Goal: Task Accomplishment & Management: Manage account settings

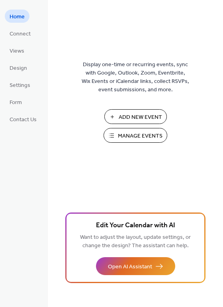
click at [135, 133] on span "Manage Events" at bounding box center [140, 136] width 45 height 8
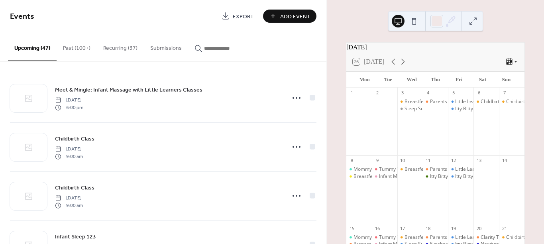
click at [118, 45] on button "Recurring (37)" at bounding box center [120, 46] width 47 height 28
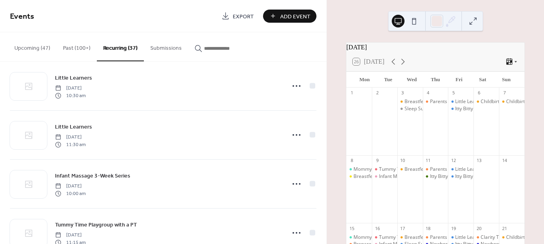
scroll to position [357, 0]
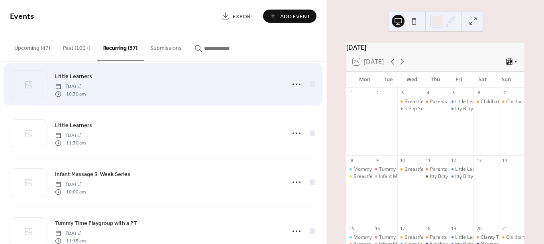
click at [125, 95] on div "Little Learners [DATE] 10:30 am" at bounding box center [168, 85] width 226 height 26
click at [292, 87] on icon at bounding box center [296, 84] width 13 height 13
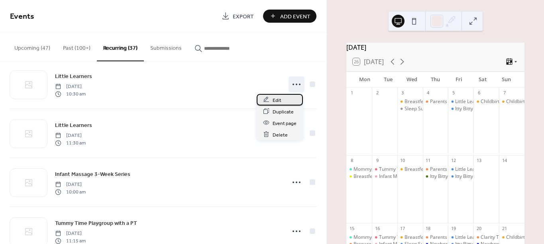
click at [275, 100] on span "Edit" at bounding box center [277, 100] width 9 height 8
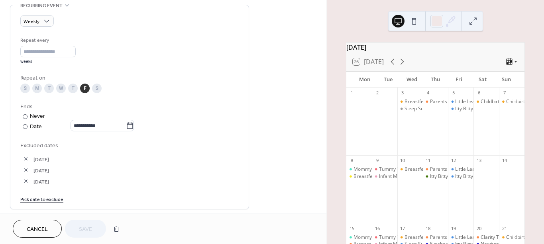
scroll to position [349, 0]
click at [52, 230] on button "Cancel" at bounding box center [37, 229] width 49 height 18
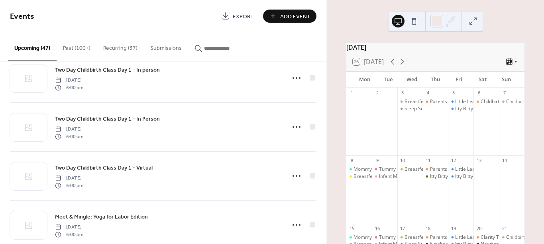
scroll to position [220, 0]
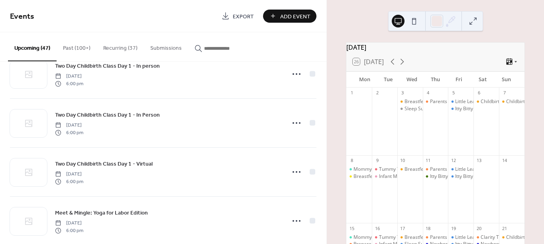
click at [124, 48] on button "Recurring (37)" at bounding box center [120, 46] width 47 height 28
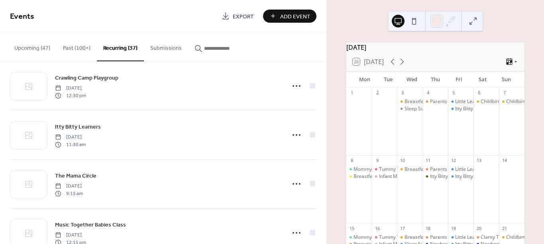
scroll to position [893, 0]
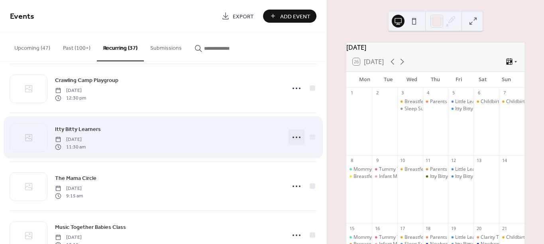
click at [299, 137] on icon at bounding box center [296, 137] width 13 height 13
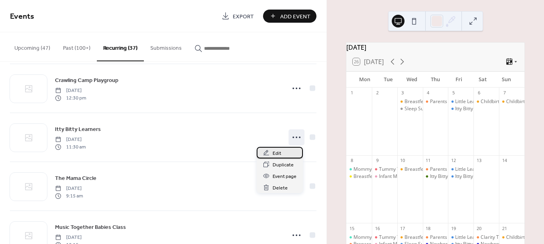
click at [290, 152] on div "Edit" at bounding box center [280, 153] width 46 height 12
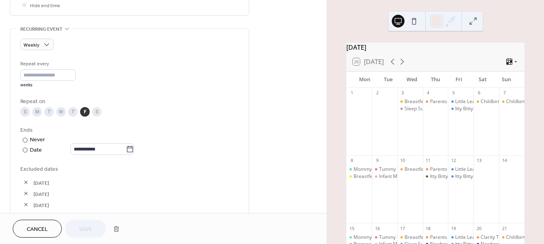
scroll to position [325, 0]
click at [133, 148] on icon at bounding box center [130, 149] width 6 height 6
click at [126, 148] on input "**********" at bounding box center [98, 149] width 55 height 12
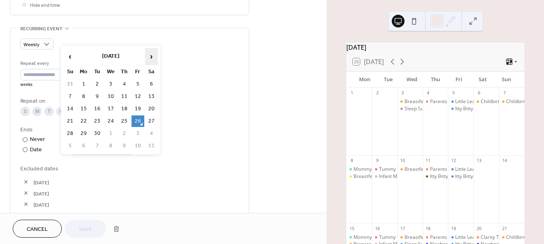
click at [149, 59] on span "›" at bounding box center [152, 57] width 12 height 16
click at [154, 59] on span "›" at bounding box center [152, 57] width 12 height 16
click at [140, 130] on td "28" at bounding box center [138, 134] width 13 height 12
type input "**********"
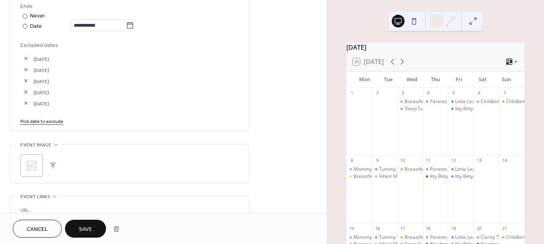
scroll to position [456, 0]
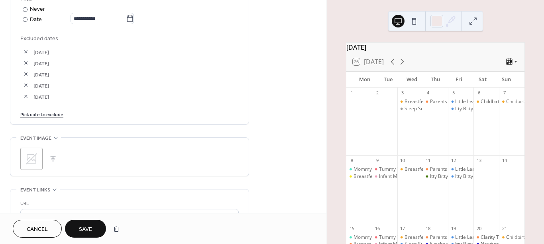
click at [42, 118] on link "Pick date to exclude" at bounding box center [41, 114] width 43 height 8
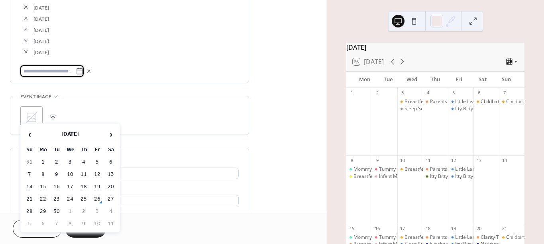
scroll to position [504, 0]
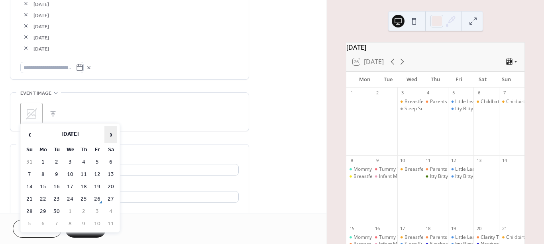
click at [106, 139] on span "›" at bounding box center [111, 135] width 12 height 16
click at [101, 195] on td "24" at bounding box center [97, 200] width 13 height 12
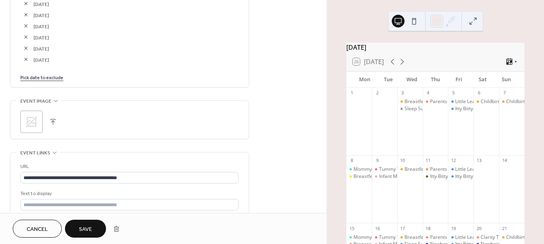
click at [42, 80] on link "Pick date to exclude" at bounding box center [41, 77] width 43 height 8
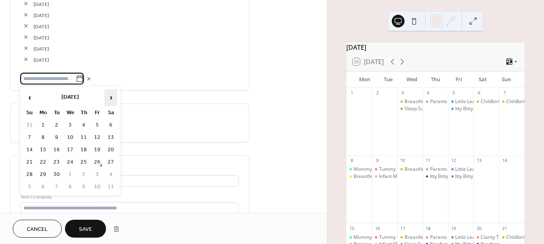
click at [109, 99] on span "›" at bounding box center [111, 98] width 12 height 16
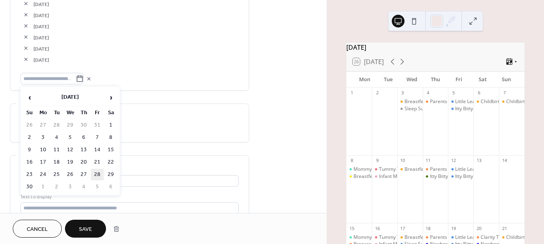
click at [97, 171] on td "28" at bounding box center [97, 175] width 13 height 12
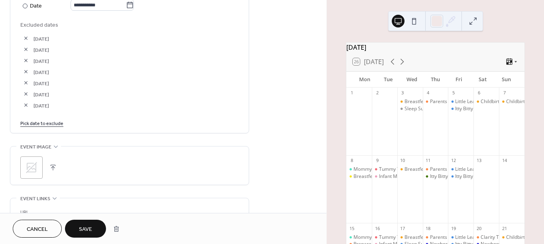
scroll to position [468, 0]
click at [47, 128] on link "Pick date to exclude" at bounding box center [41, 124] width 43 height 8
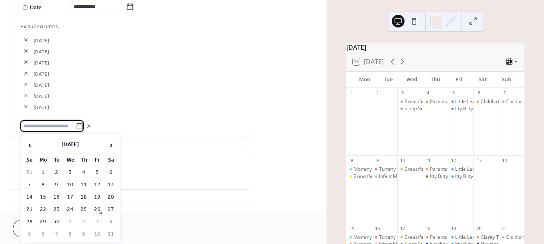
click at [121, 82] on span "[DATE]" at bounding box center [136, 85] width 205 height 8
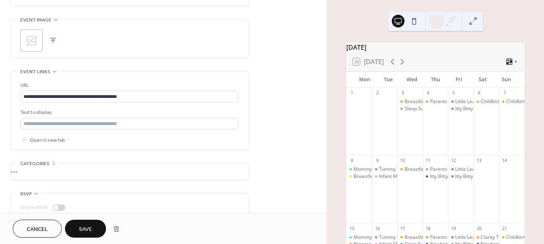
scroll to position [516, 0]
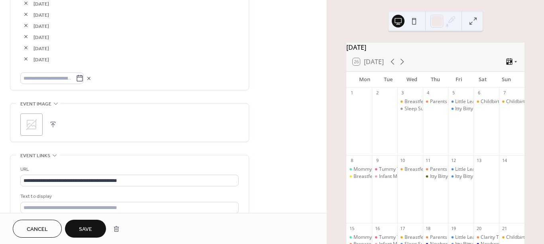
click at [92, 222] on button "Save" at bounding box center [85, 229] width 41 height 18
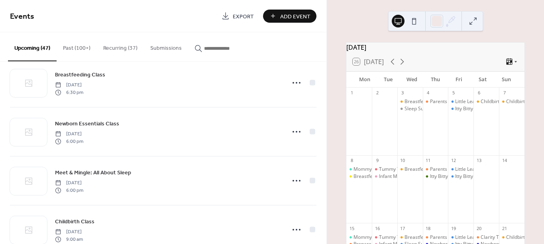
scroll to position [1143, 0]
click at [126, 50] on button "Recurring (37)" at bounding box center [120, 46] width 47 height 28
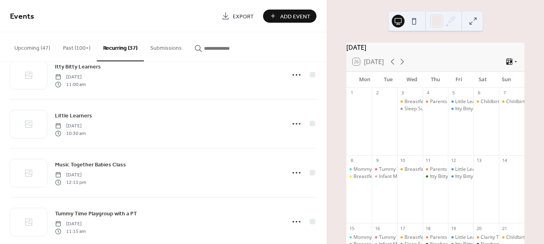
scroll to position [708, 0]
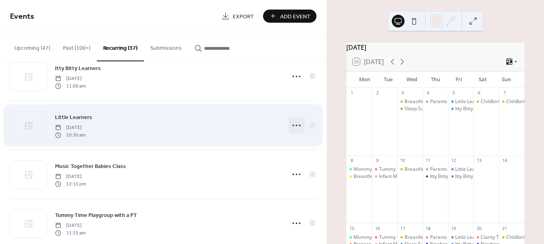
click at [293, 126] on icon at bounding box center [296, 125] width 13 height 13
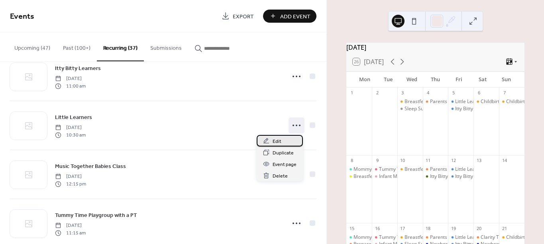
click at [281, 140] on div "Edit" at bounding box center [280, 141] width 46 height 12
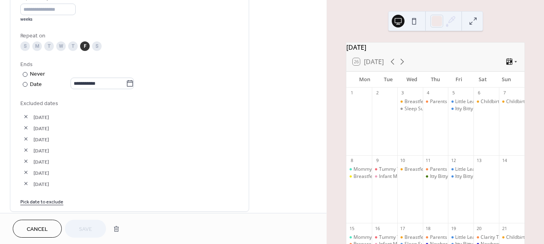
scroll to position [391, 0]
click at [134, 83] on icon at bounding box center [130, 83] width 8 height 8
click at [126, 83] on input "**********" at bounding box center [98, 83] width 55 height 12
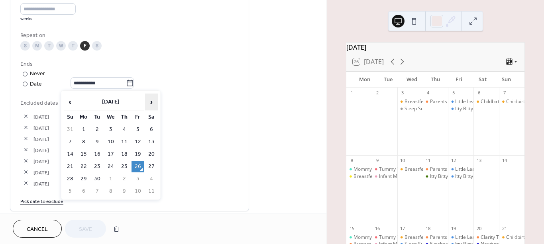
click at [154, 102] on span "›" at bounding box center [152, 102] width 12 height 16
click at [140, 175] on td "28" at bounding box center [138, 179] width 13 height 12
type input "**********"
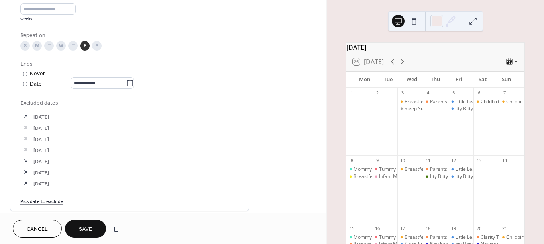
click at [46, 203] on link "Pick date to exclude" at bounding box center [41, 201] width 43 height 8
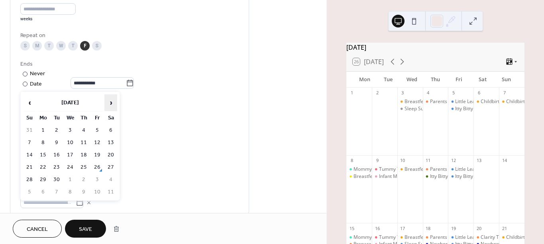
click at [106, 105] on span "›" at bounding box center [111, 103] width 12 height 16
click at [96, 168] on td "24" at bounding box center [97, 168] width 13 height 12
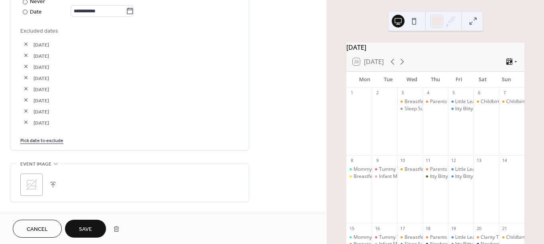
scroll to position [465, 0]
click at [43, 141] on link "Pick date to exclude" at bounding box center [41, 139] width 43 height 8
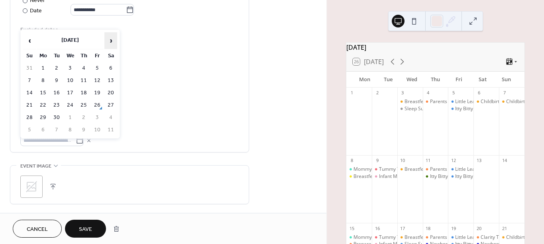
click at [109, 40] on span "›" at bounding box center [111, 41] width 12 height 16
click at [111, 39] on span "›" at bounding box center [111, 41] width 12 height 16
click at [99, 114] on td "28" at bounding box center [97, 118] width 13 height 12
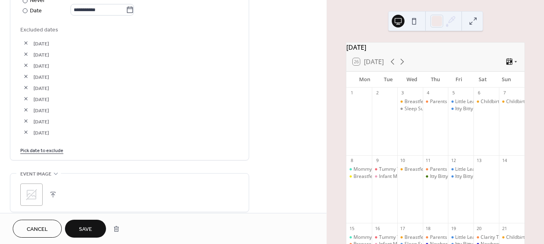
click at [93, 227] on button "Save" at bounding box center [85, 229] width 41 height 18
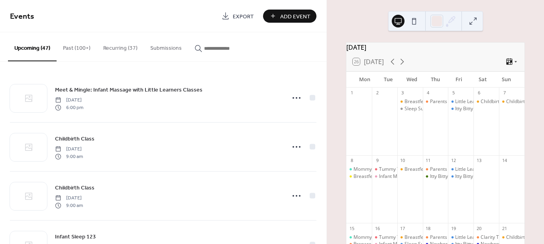
click at [215, 50] on input "button" at bounding box center [228, 48] width 48 height 8
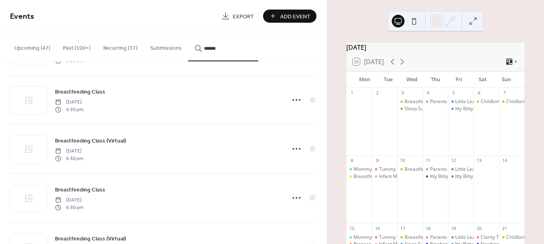
scroll to position [97, 0]
type input "******"
click at [296, 151] on icon at bounding box center [296, 148] width 13 height 13
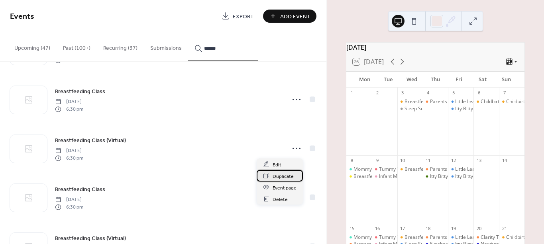
click at [285, 170] on div "Duplicate" at bounding box center [280, 176] width 46 height 12
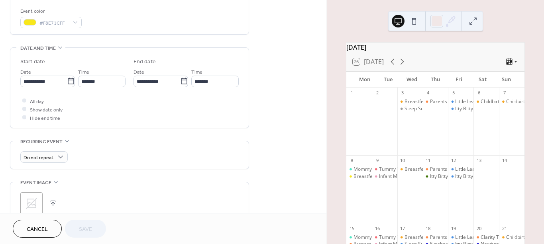
scroll to position [213, 0]
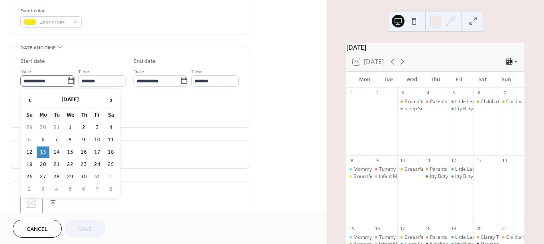
click at [67, 76] on label "**********" at bounding box center [47, 81] width 55 height 12
click at [67, 76] on input "**********" at bounding box center [43, 81] width 47 height 12
click at [112, 101] on span "›" at bounding box center [111, 100] width 12 height 16
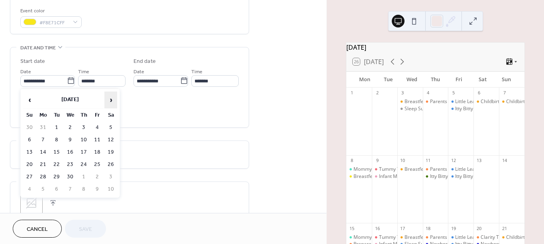
click at [112, 101] on span "›" at bounding box center [111, 100] width 12 height 16
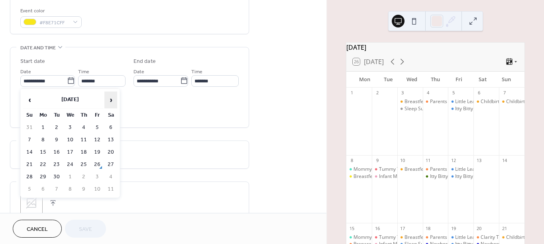
click at [112, 101] on span "›" at bounding box center [111, 100] width 12 height 16
click at [28, 99] on span "‹" at bounding box center [30, 100] width 12 height 16
click at [47, 136] on td "3" at bounding box center [43, 140] width 13 height 12
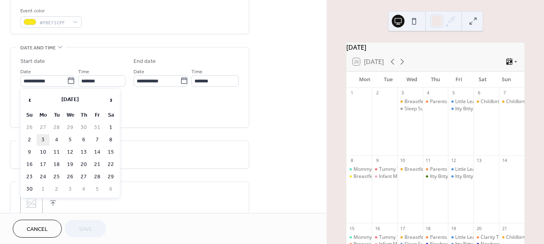
type input "**********"
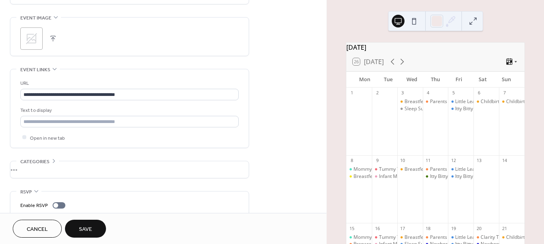
scroll to position [407, 0]
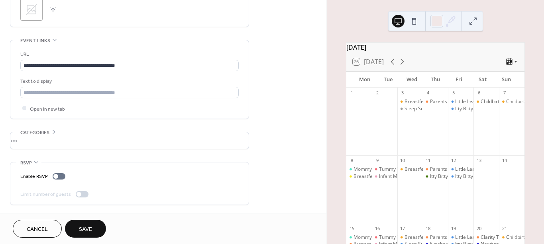
click at [89, 229] on span "Save" at bounding box center [85, 230] width 13 height 8
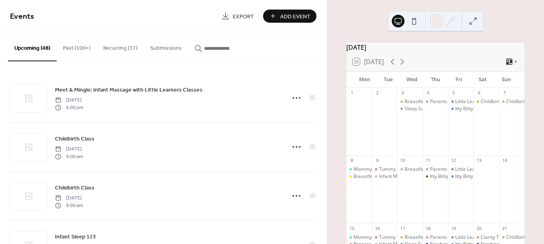
click at [216, 45] on input "button" at bounding box center [228, 48] width 48 height 8
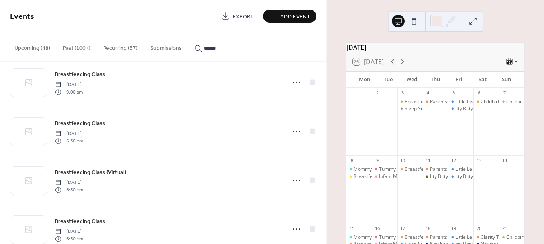
scroll to position [66, 0]
type input "******"
click at [296, 179] on circle at bounding box center [297, 179] width 2 height 2
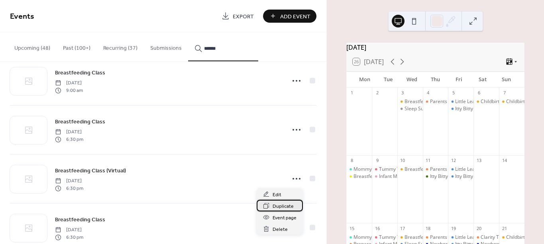
click at [276, 205] on span "Duplicate" at bounding box center [283, 207] width 21 height 8
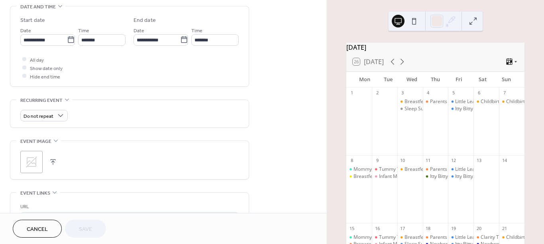
scroll to position [253, 0]
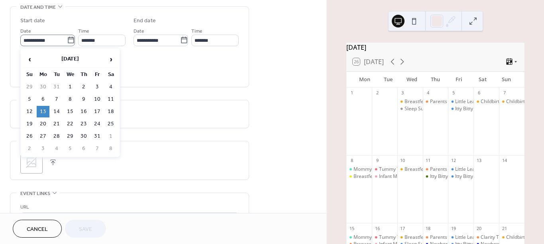
click at [68, 39] on icon at bounding box center [71, 40] width 8 height 8
click at [67, 39] on input "**********" at bounding box center [43, 41] width 47 height 12
click at [112, 56] on span "›" at bounding box center [111, 59] width 12 height 16
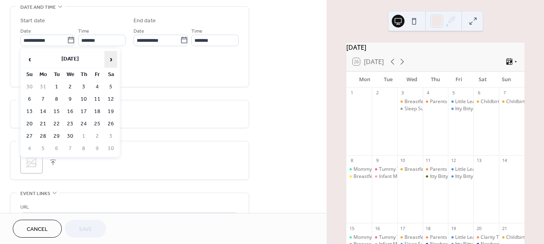
click at [112, 56] on span "›" at bounding box center [111, 59] width 12 height 16
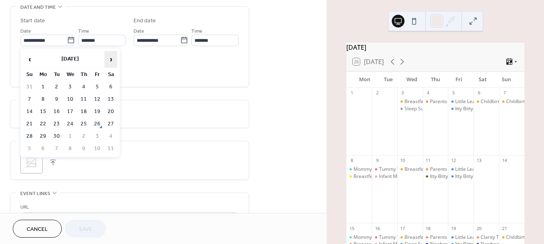
click at [112, 56] on span "›" at bounding box center [111, 59] width 12 height 16
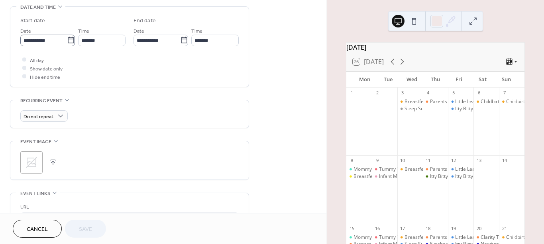
click at [71, 39] on icon at bounding box center [71, 40] width 8 height 8
click at [67, 39] on input "**********" at bounding box center [43, 41] width 47 height 12
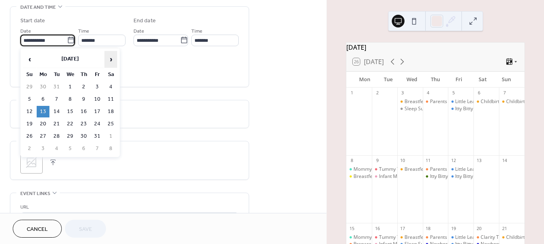
click at [114, 59] on span "›" at bounding box center [111, 59] width 12 height 16
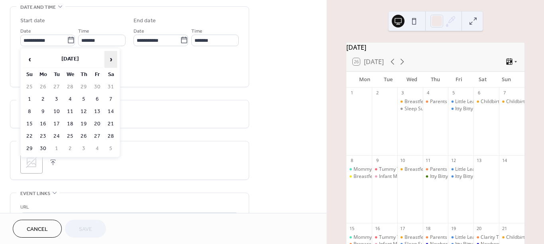
click at [114, 59] on span "›" at bounding box center [111, 59] width 12 height 16
click at [69, 60] on th "[DATE]" at bounding box center [70, 59] width 67 height 17
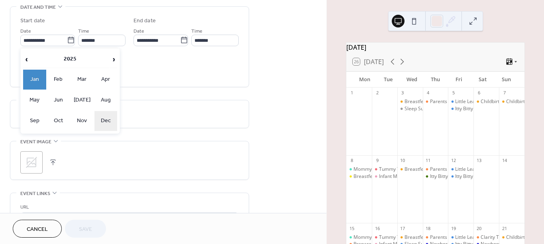
click at [104, 115] on td "Dec" at bounding box center [106, 121] width 23 height 20
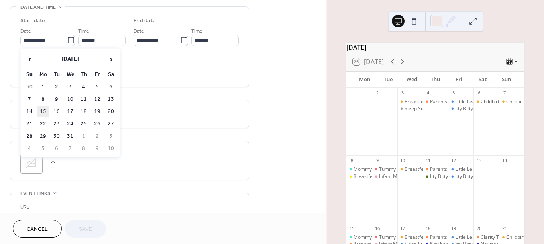
click at [45, 107] on td "15" at bounding box center [43, 112] width 13 height 12
type input "**********"
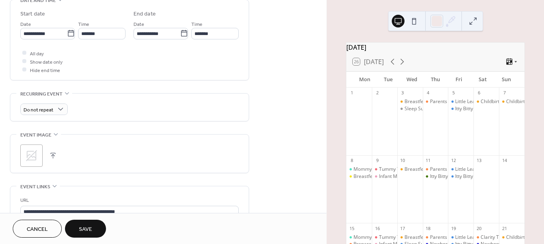
scroll to position [269, 0]
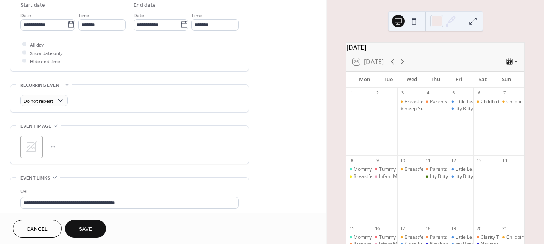
click at [92, 230] on span "Save" at bounding box center [85, 230] width 13 height 8
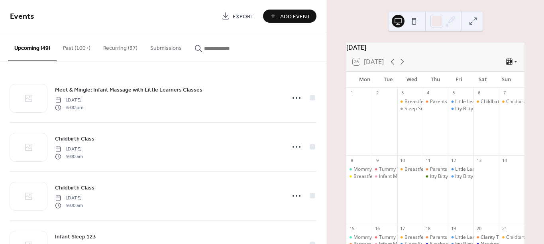
click at [225, 51] on input "button" at bounding box center [228, 48] width 48 height 8
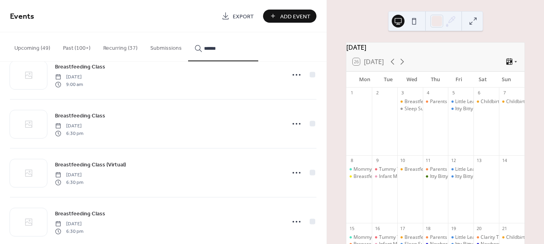
scroll to position [72, 0]
type input "******"
click at [296, 131] on icon at bounding box center [296, 124] width 13 height 13
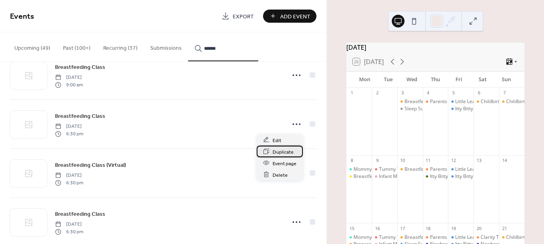
click at [285, 154] on span "Duplicate" at bounding box center [283, 152] width 21 height 8
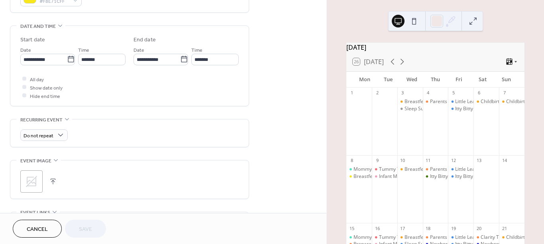
scroll to position [235, 0]
click at [67, 62] on icon at bounding box center [71, 59] width 8 height 8
click at [67, 62] on input "**********" at bounding box center [43, 59] width 47 height 12
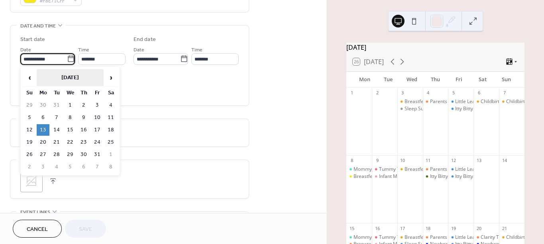
click at [71, 74] on th "[DATE]" at bounding box center [70, 77] width 67 height 17
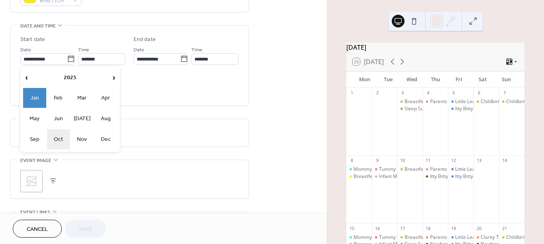
click at [65, 139] on td "Oct" at bounding box center [58, 140] width 23 height 20
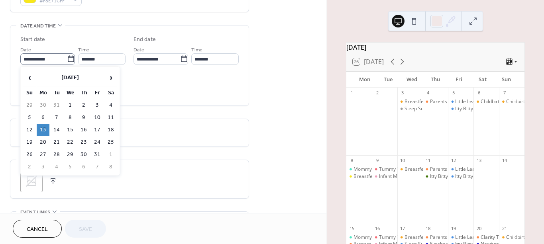
click at [69, 57] on icon at bounding box center [71, 59] width 8 height 8
click at [67, 57] on input "**********" at bounding box center [43, 59] width 47 height 12
click at [71, 72] on th "[DATE]" at bounding box center [70, 77] width 67 height 17
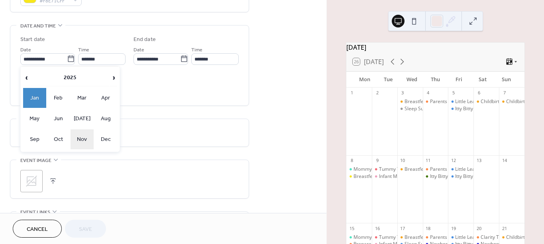
click at [75, 134] on td "Nov" at bounding box center [82, 140] width 23 height 20
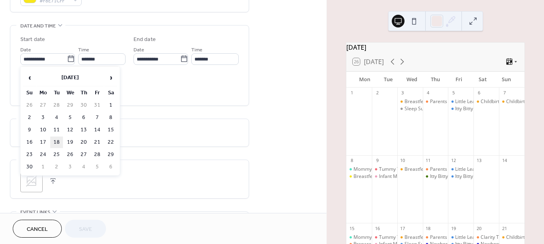
click at [61, 140] on td "18" at bounding box center [56, 143] width 13 height 12
type input "**********"
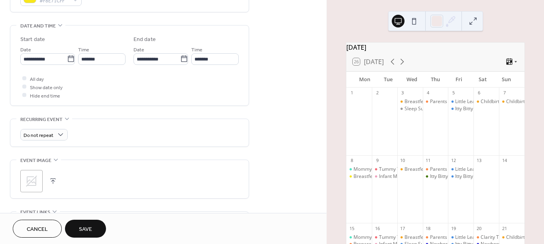
click at [93, 227] on button "Save" at bounding box center [85, 229] width 41 height 18
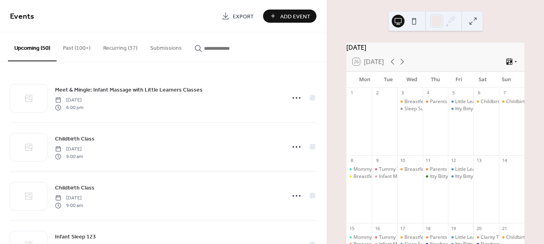
click at [213, 47] on input "button" at bounding box center [228, 48] width 48 height 8
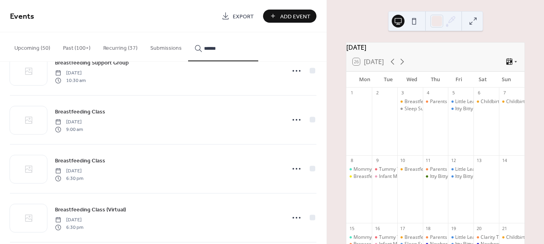
scroll to position [28, 0]
type input "******"
click at [295, 166] on icon at bounding box center [296, 168] width 13 height 13
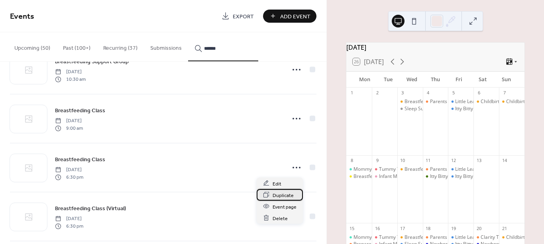
click at [285, 193] on span "Duplicate" at bounding box center [283, 195] width 21 height 8
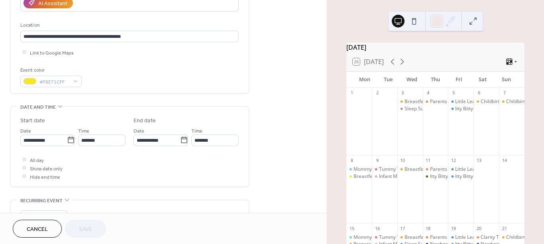
scroll to position [187, 0]
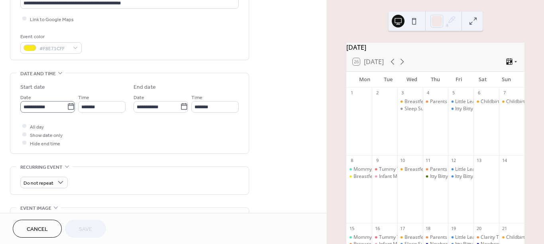
click at [71, 105] on icon at bounding box center [71, 107] width 8 height 8
click at [67, 105] on input "**********" at bounding box center [43, 107] width 47 height 12
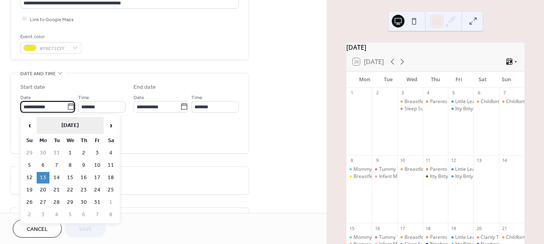
click at [79, 128] on th "[DATE]" at bounding box center [70, 125] width 67 height 17
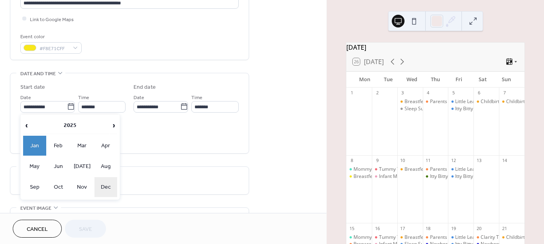
click at [107, 184] on td "Dec" at bounding box center [106, 187] width 23 height 20
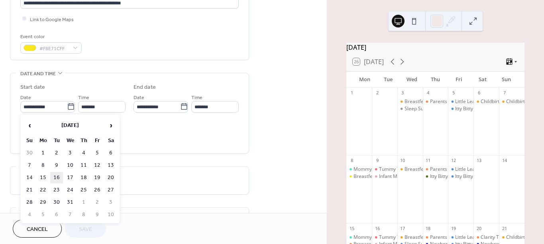
click at [63, 174] on td "16" at bounding box center [56, 178] width 13 height 12
type input "**********"
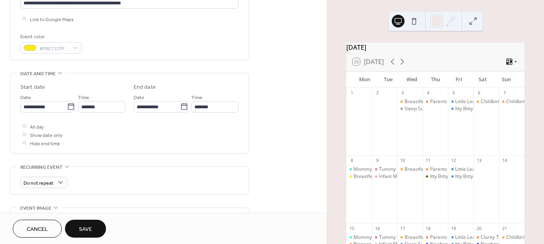
click at [102, 226] on button "Save" at bounding box center [85, 229] width 41 height 18
